Goal: Navigation & Orientation: Find specific page/section

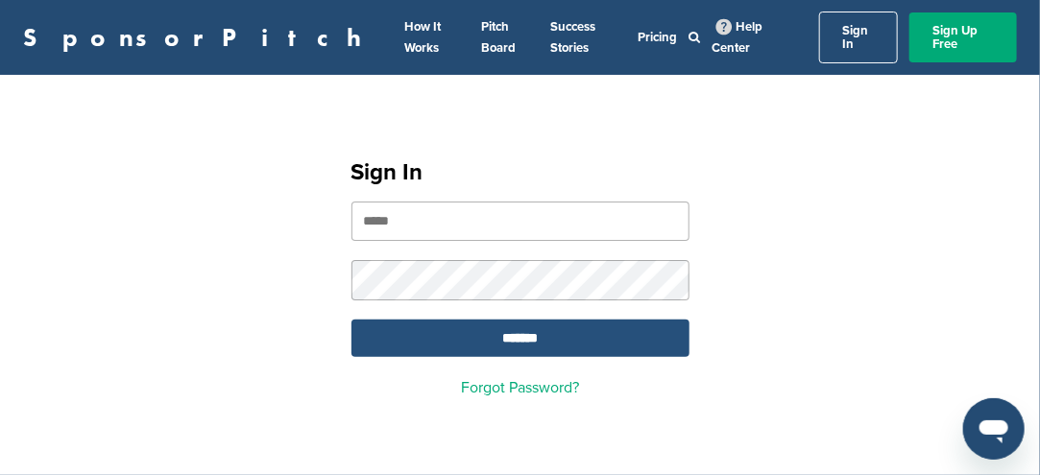
type input "**********"
click at [469, 320] on input "*******" at bounding box center [520, 338] width 338 height 37
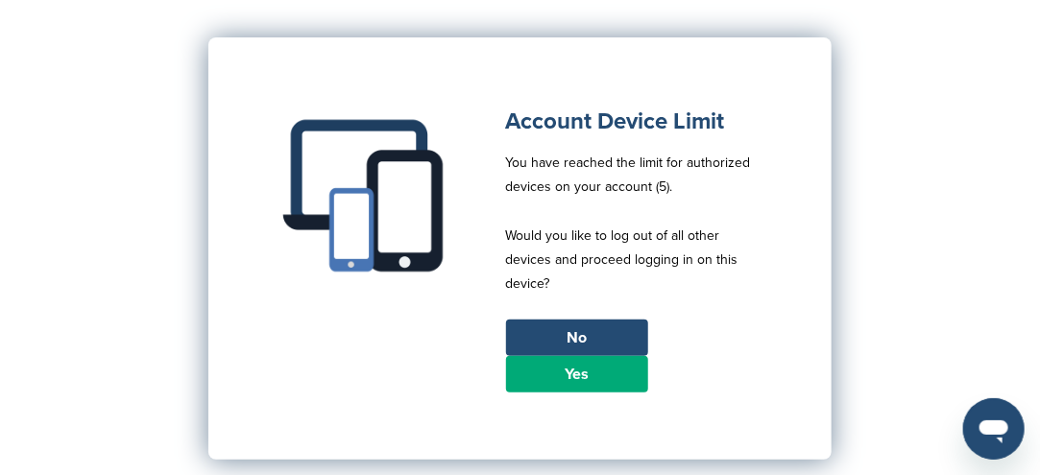
scroll to position [192, 0]
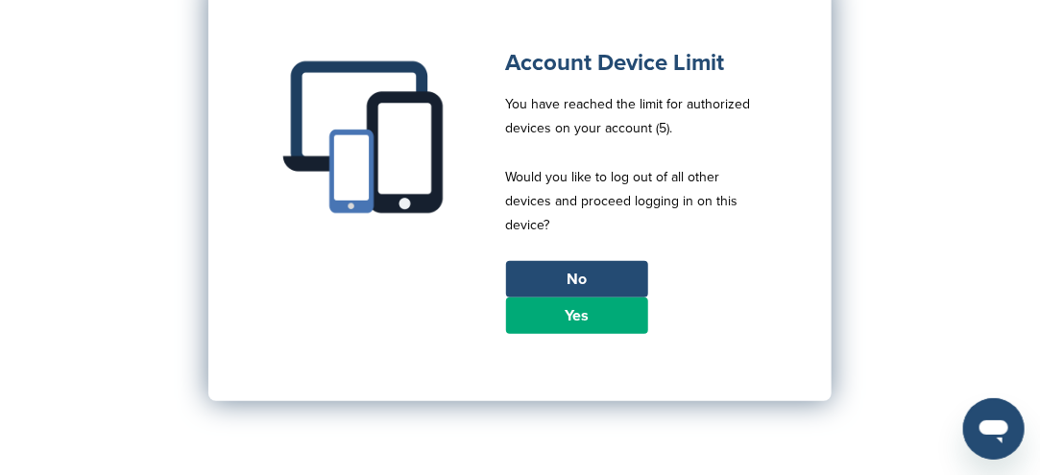
click at [537, 302] on link "Yes" at bounding box center [577, 316] width 142 height 36
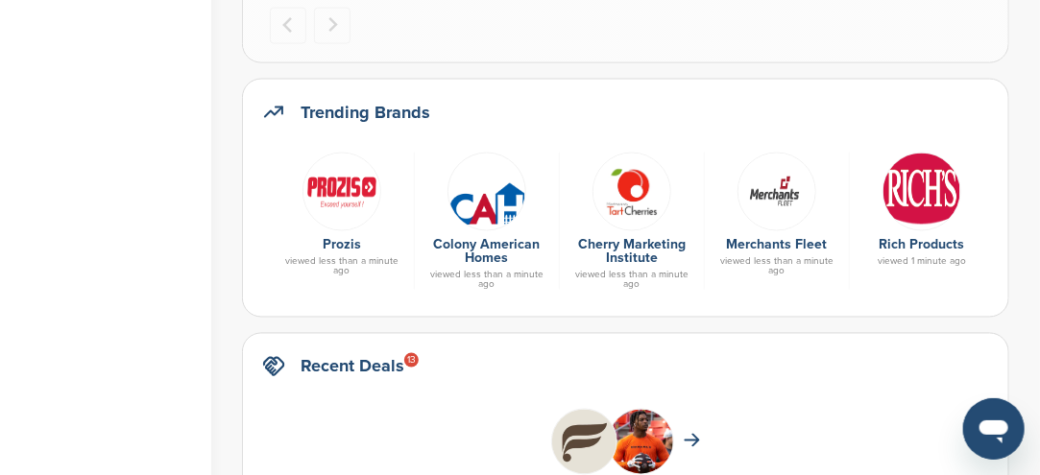
scroll to position [1056, 0]
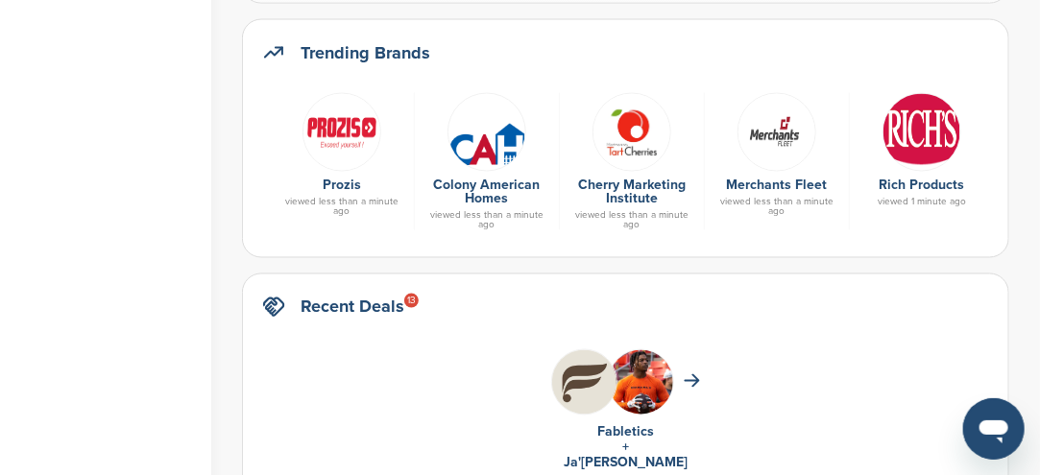
click at [344, 140] on img at bounding box center [341, 132] width 79 height 79
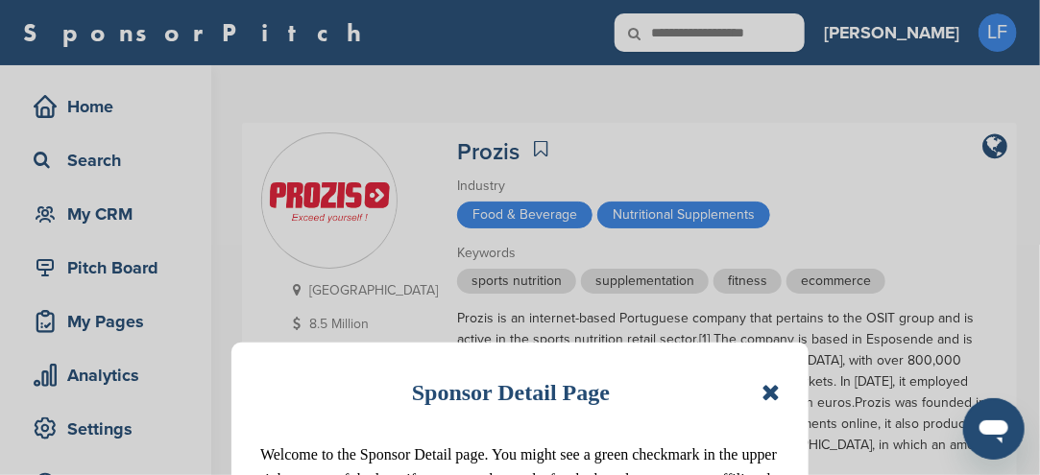
click at [771, 395] on icon at bounding box center [770, 392] width 18 height 23
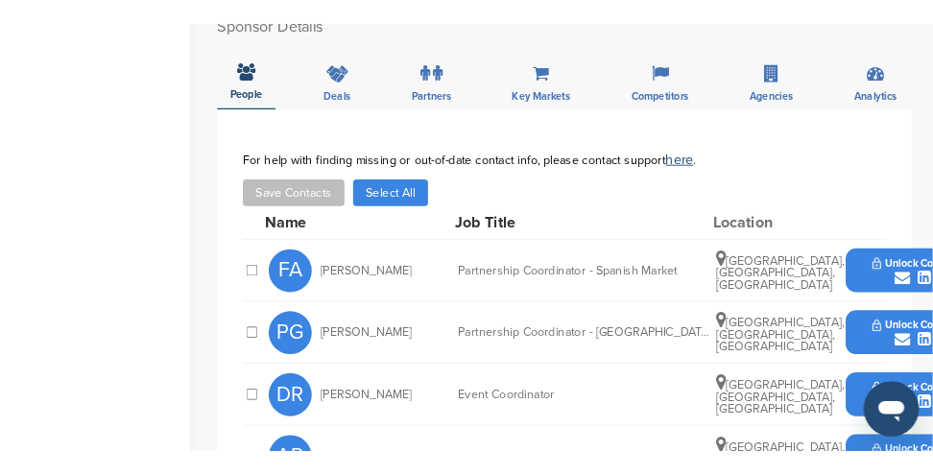
scroll to position [672, 0]
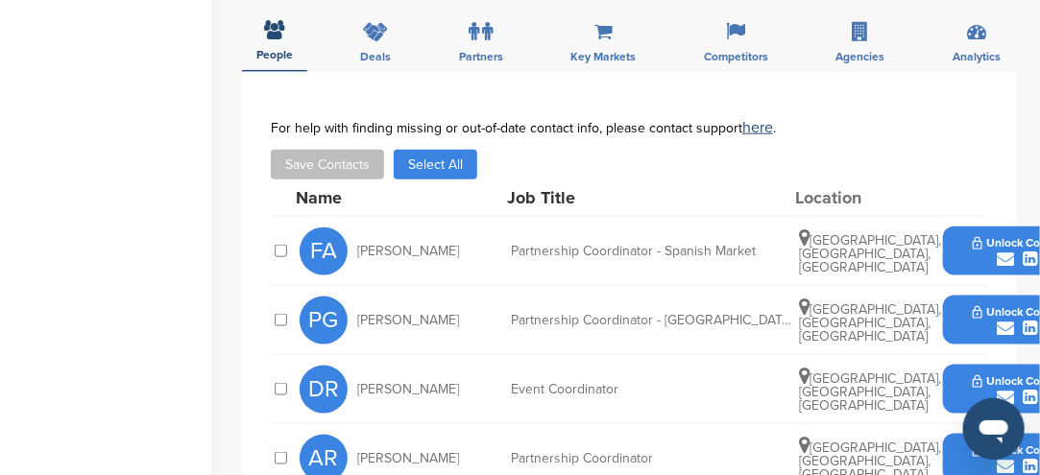
click at [1004, 320] on icon "submit" at bounding box center [1006, 328] width 17 height 17
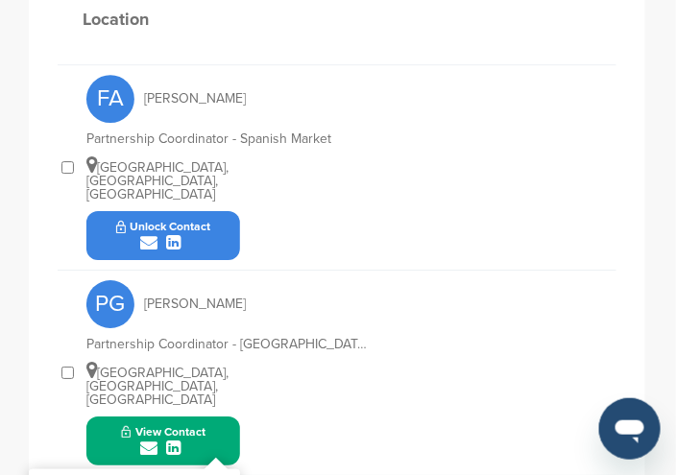
scroll to position [950, 0]
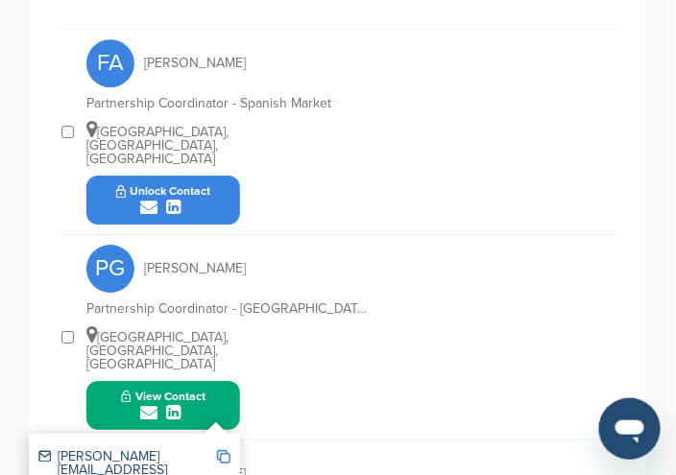
click at [204, 404] on div "submit" at bounding box center [163, 413] width 85 height 18
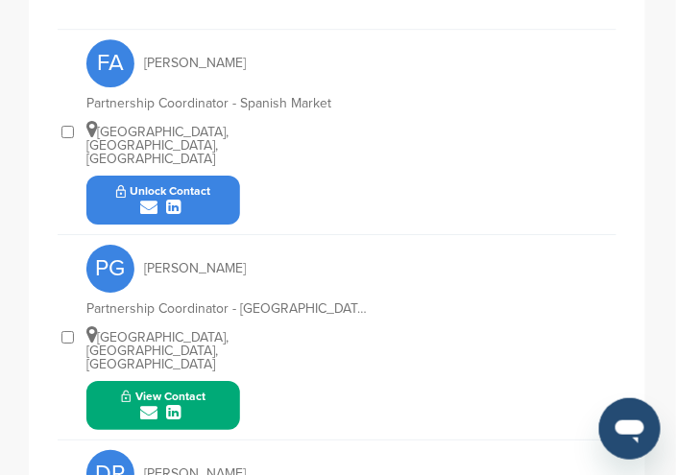
click at [146, 404] on icon "submit" at bounding box center [149, 412] width 17 height 17
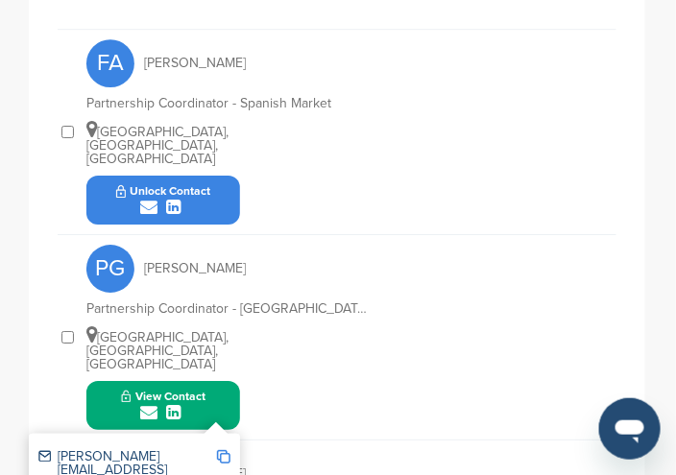
click at [155, 404] on icon "submit" at bounding box center [149, 412] width 17 height 17
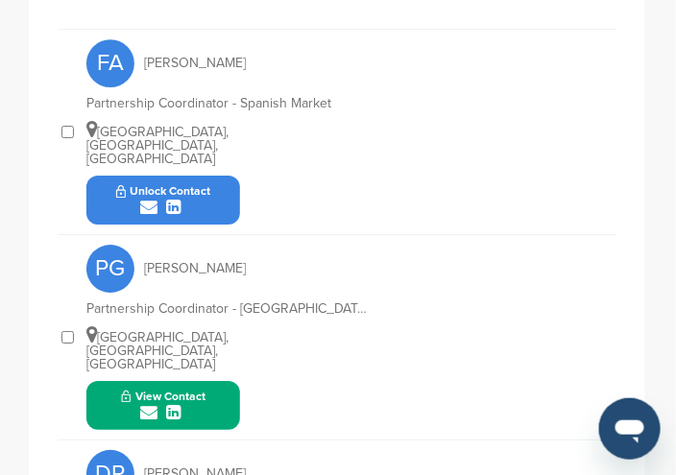
click at [153, 404] on icon "submit" at bounding box center [149, 412] width 17 height 17
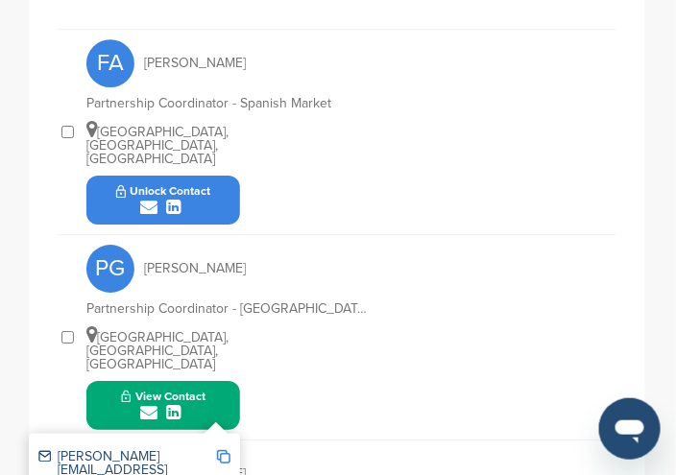
click at [154, 404] on icon "submit" at bounding box center [149, 412] width 17 height 17
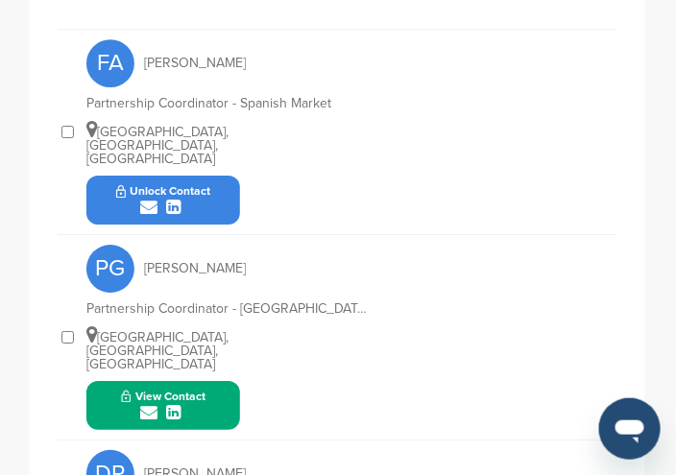
click at [155, 404] on icon "submit" at bounding box center [149, 412] width 17 height 17
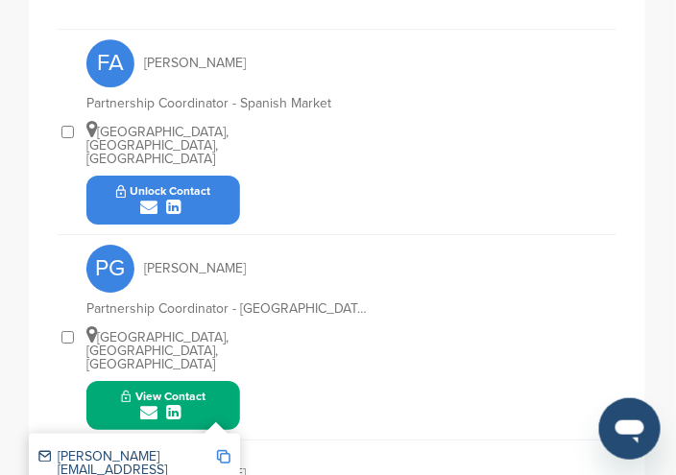
scroll to position [1046, 0]
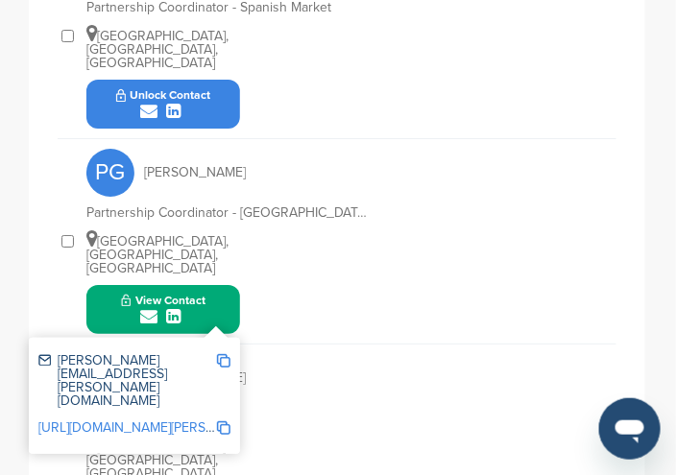
click at [225, 354] on img at bounding box center [223, 360] width 13 height 13
